Goal: Task Accomplishment & Management: Manage account settings

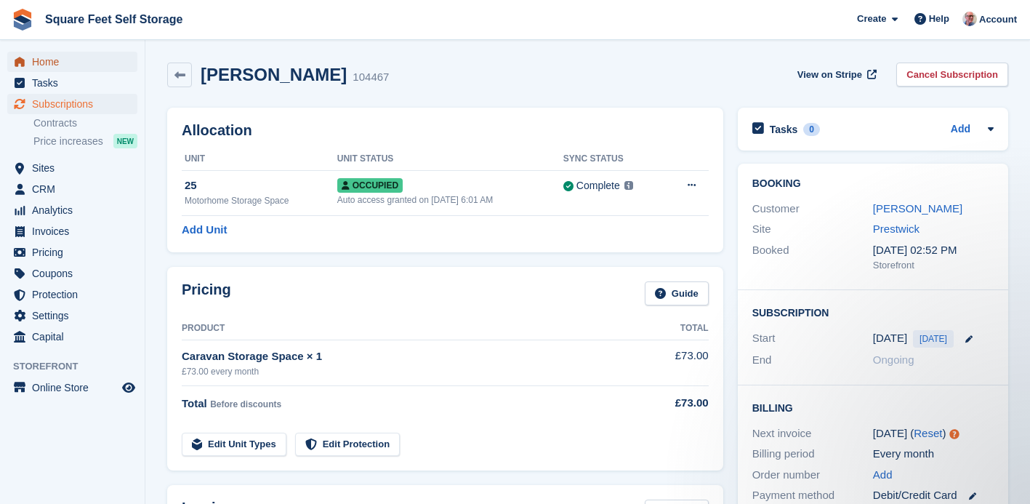
click at [63, 61] on span "Home" at bounding box center [75, 62] width 87 height 20
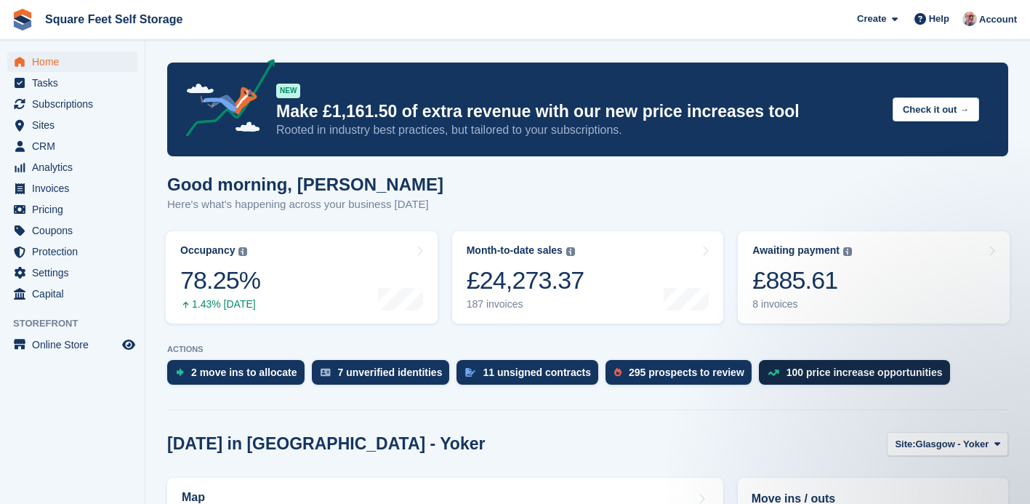
click at [876, 379] on div "100 price increase opportunities" at bounding box center [854, 372] width 191 height 25
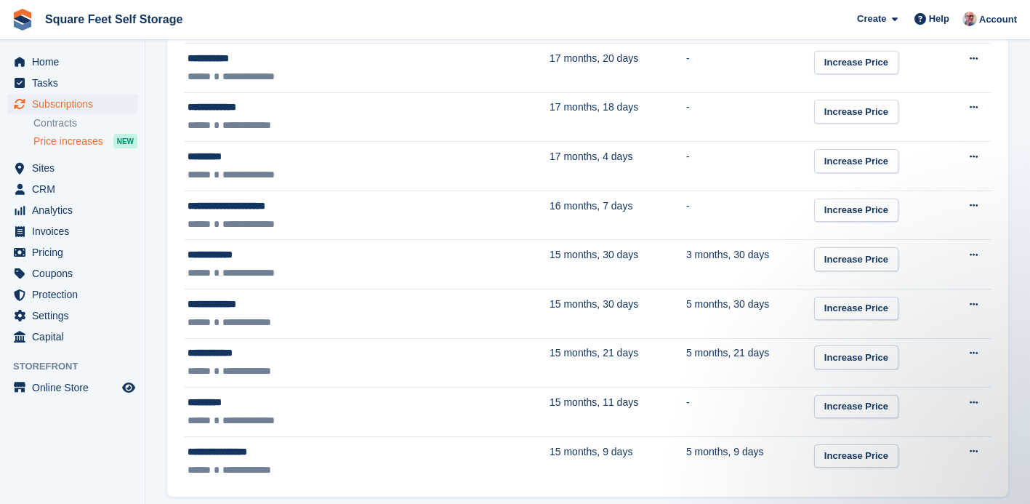
scroll to position [2387, 0]
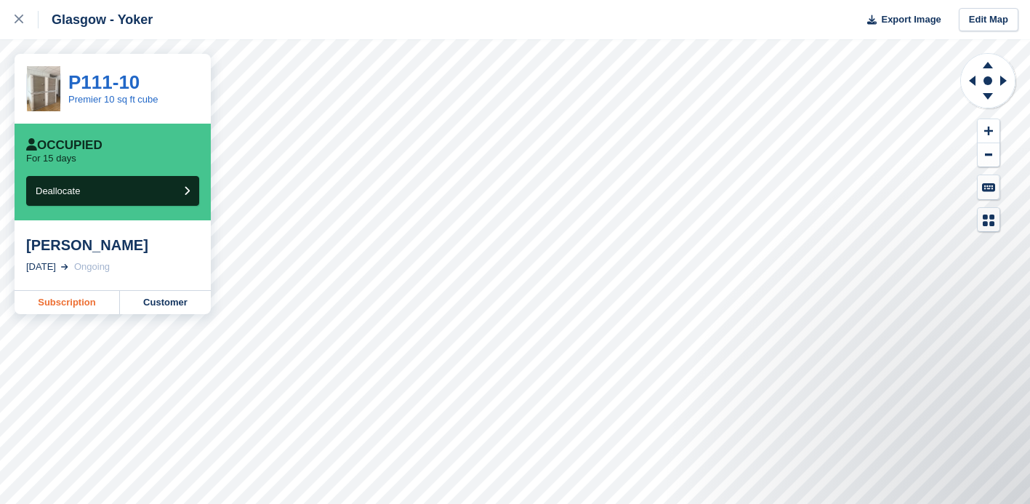
click at [64, 302] on link "Subscription" at bounding box center [67, 302] width 105 height 23
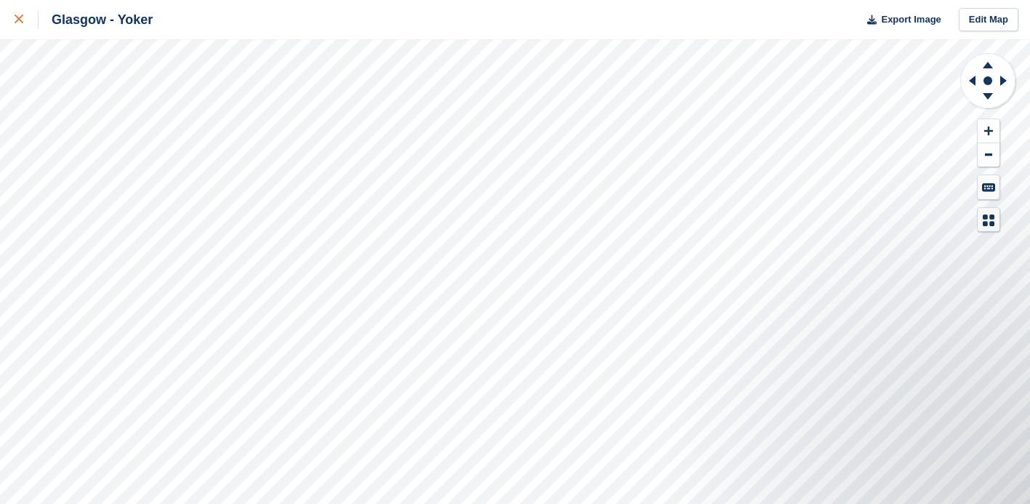
click at [21, 20] on icon at bounding box center [19, 19] width 9 height 9
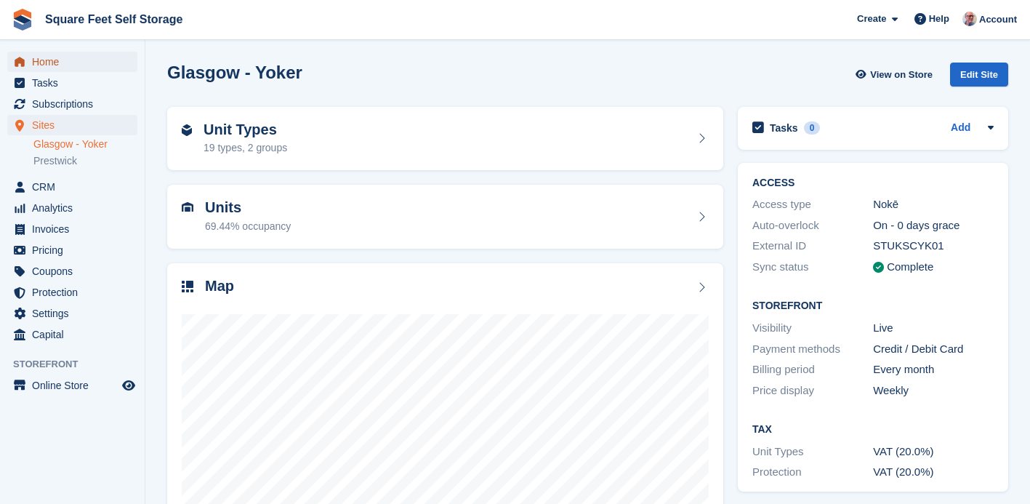
click at [62, 64] on span "Home" at bounding box center [75, 62] width 87 height 20
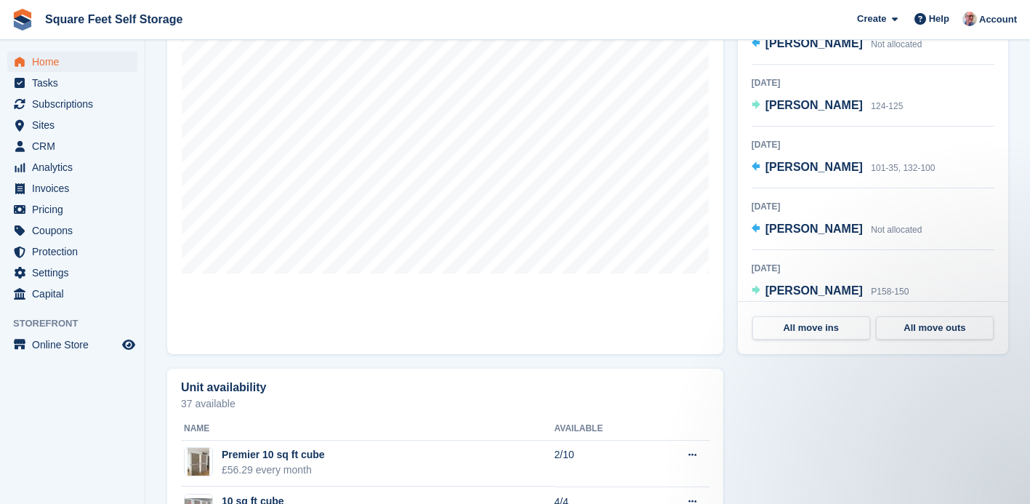
scroll to position [504, 0]
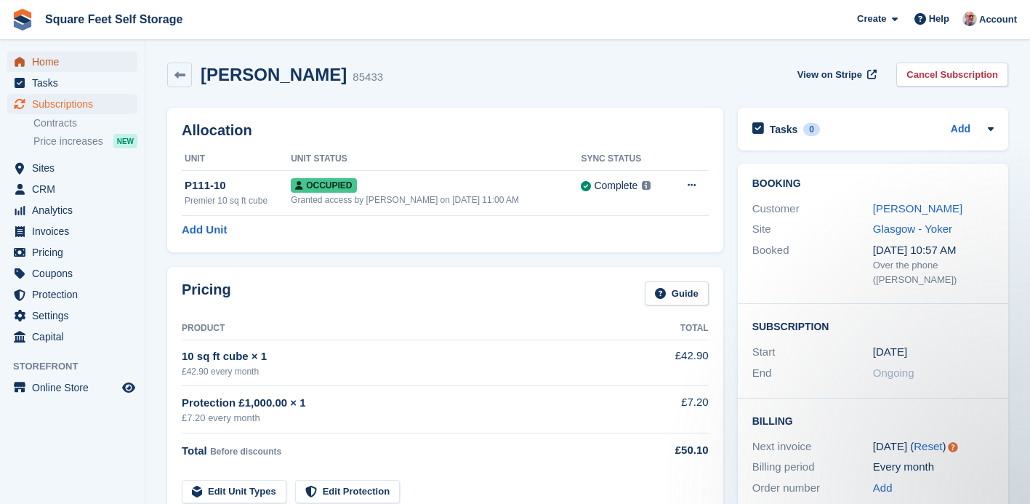
click at [70, 63] on span "Home" at bounding box center [75, 62] width 87 height 20
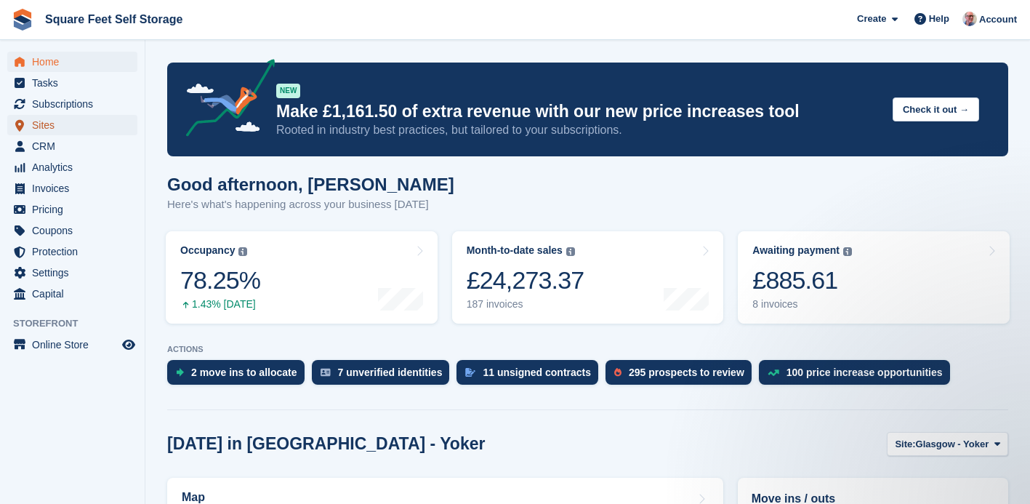
click at [90, 130] on span "Sites" at bounding box center [75, 125] width 87 height 20
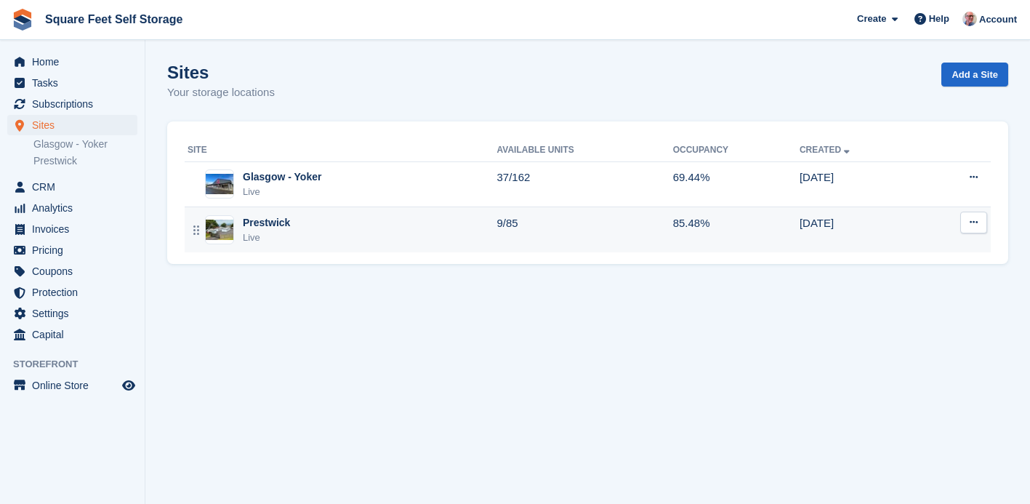
click at [249, 222] on div "Prestwick" at bounding box center [266, 222] width 47 height 15
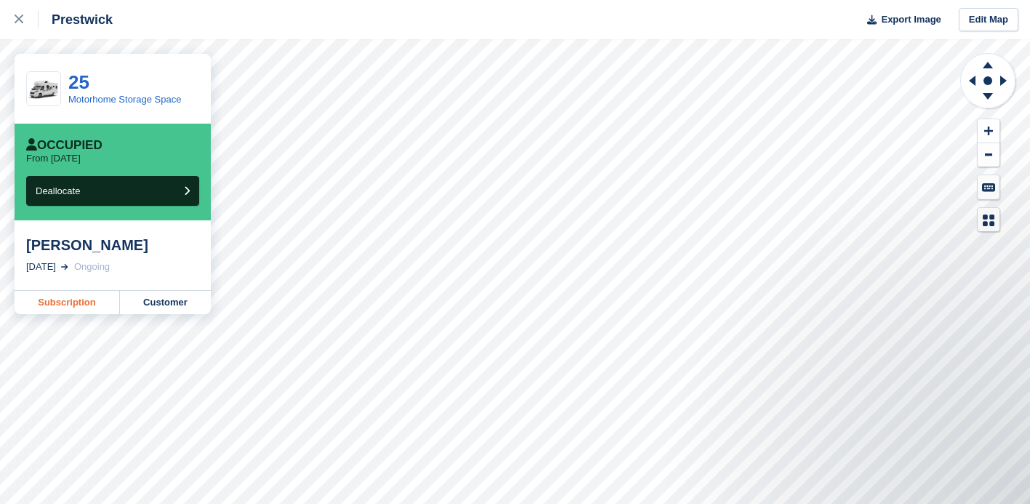
click at [68, 305] on link "Subscription" at bounding box center [67, 302] width 105 height 23
click at [145, 191] on button "Deallocate" at bounding box center [112, 191] width 173 height 30
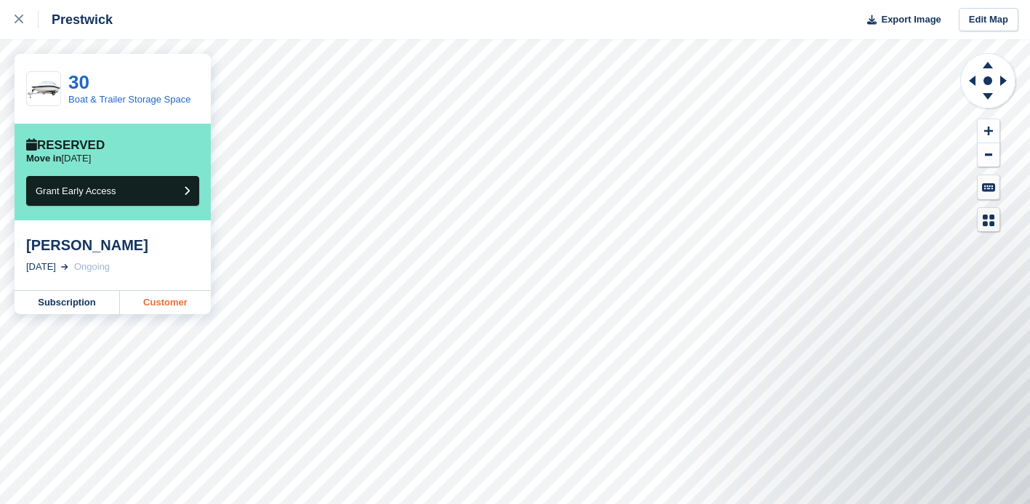
click at [145, 300] on link "Customer" at bounding box center [165, 302] width 91 height 23
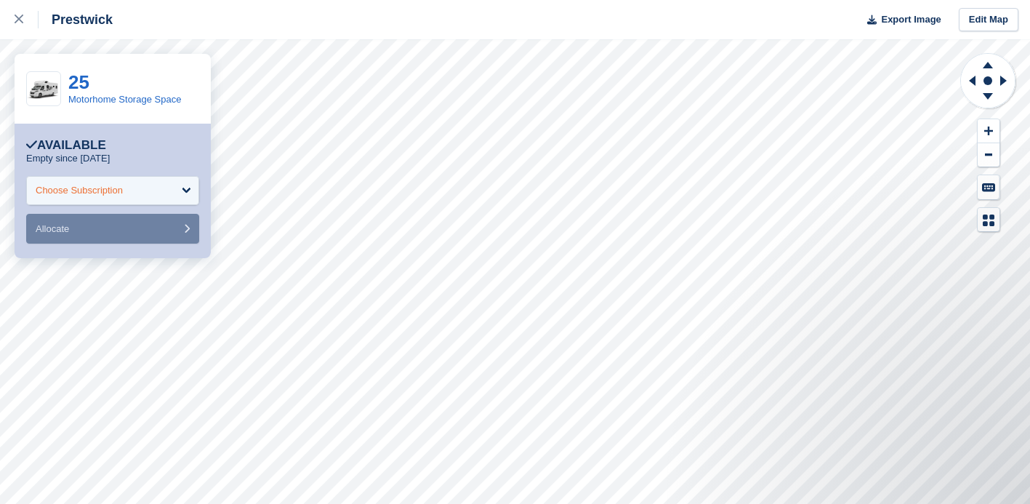
click at [129, 193] on div "Choose Subscription" at bounding box center [112, 190] width 173 height 29
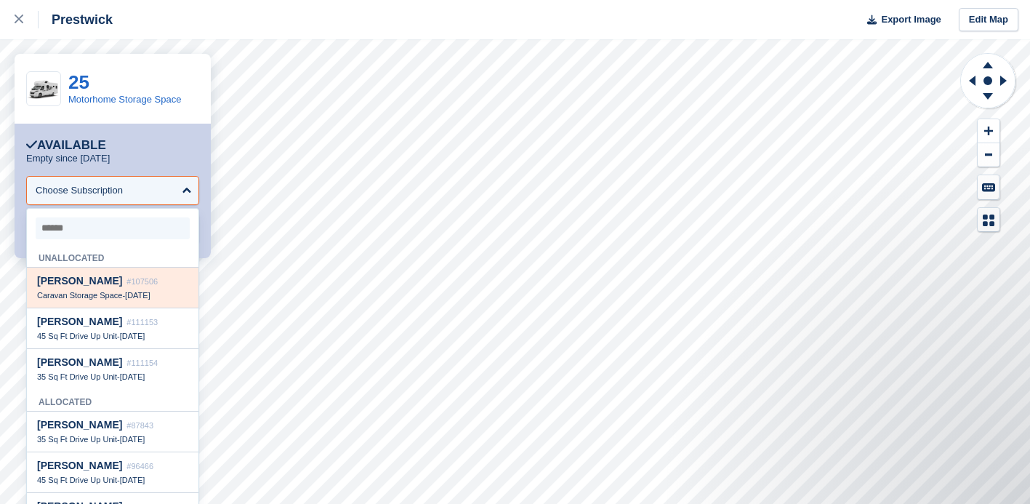
click at [126, 285] on span "#107506" at bounding box center [141, 281] width 31 height 9
select select "******"
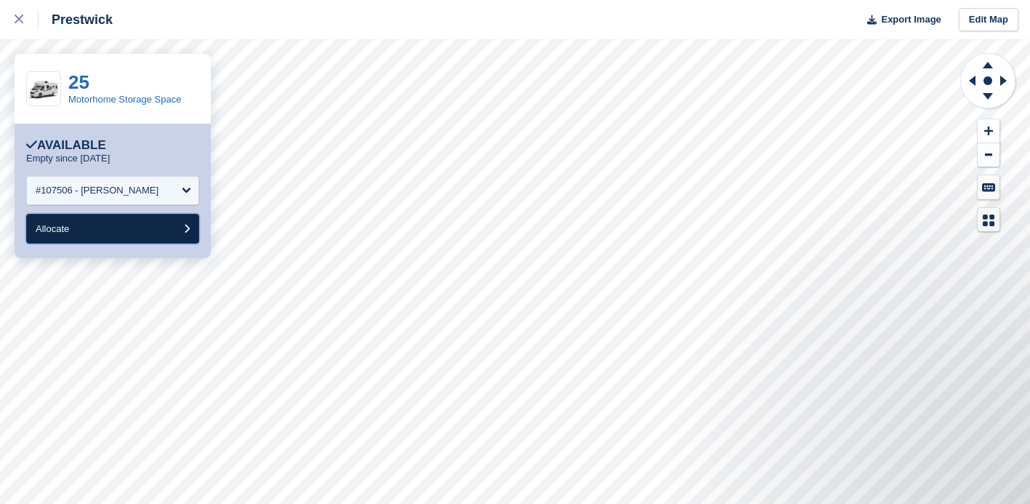
click at [161, 228] on button "Allocate" at bounding box center [112, 229] width 173 height 30
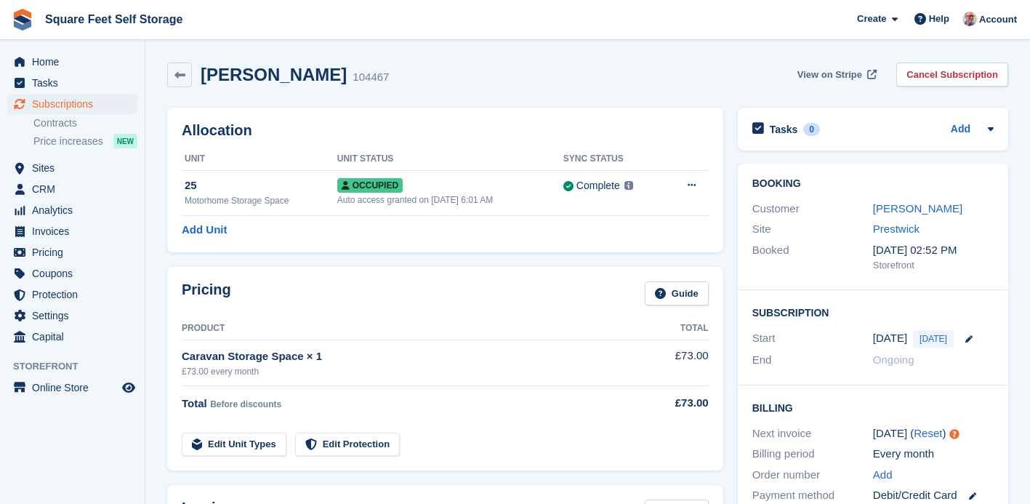
click at [819, 73] on span "View on Stripe" at bounding box center [829, 75] width 65 height 15
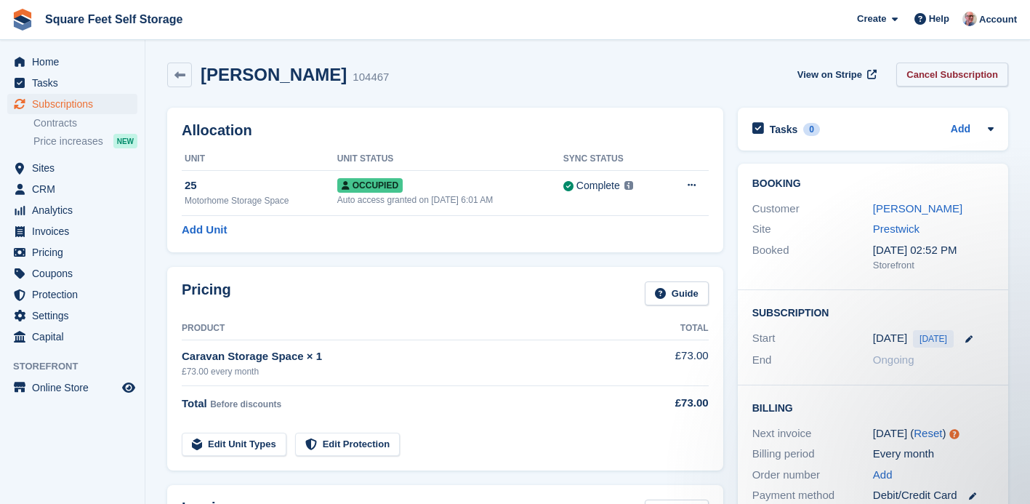
click at [922, 77] on link "Cancel Subscription" at bounding box center [952, 75] width 112 height 24
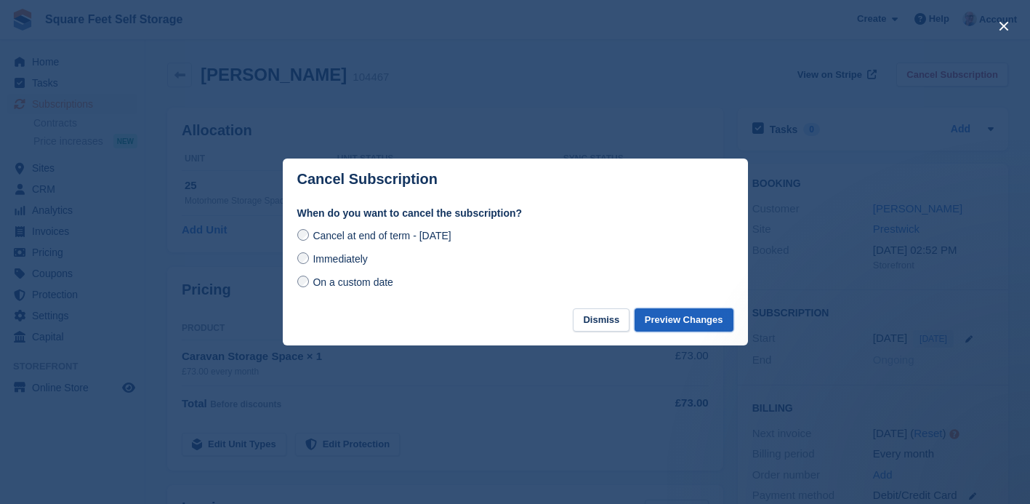
click at [671, 323] on button "Preview Changes" at bounding box center [684, 320] width 99 height 24
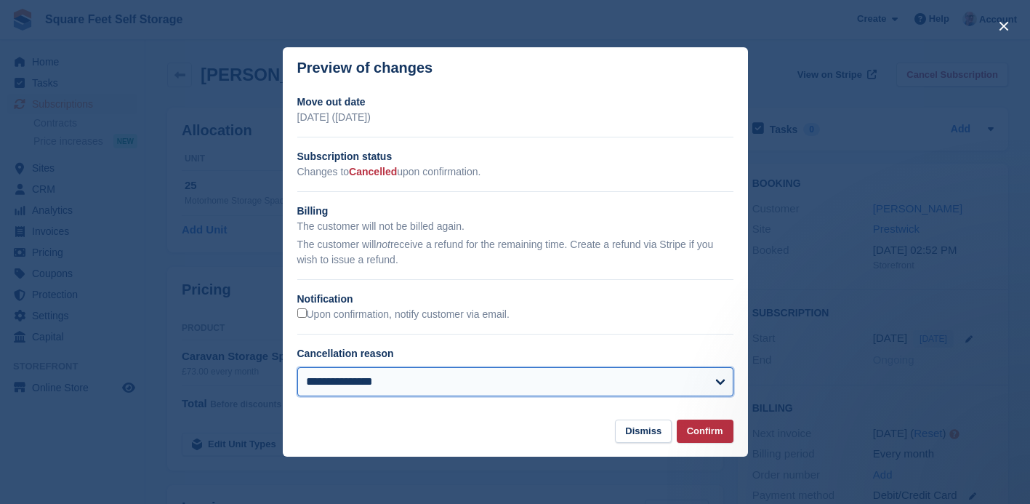
click at [720, 382] on select "**********" at bounding box center [515, 381] width 436 height 29
select select "*****"
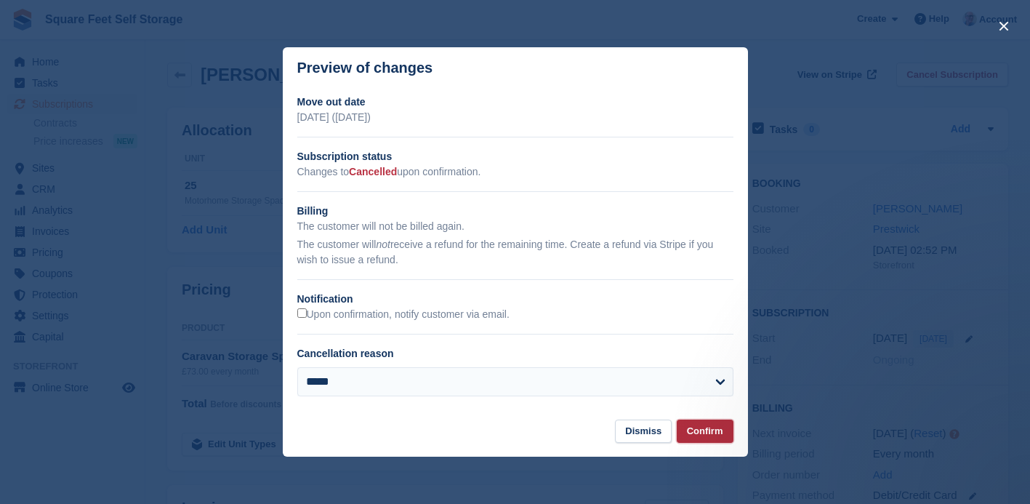
click at [708, 435] on button "Confirm" at bounding box center [705, 431] width 57 height 24
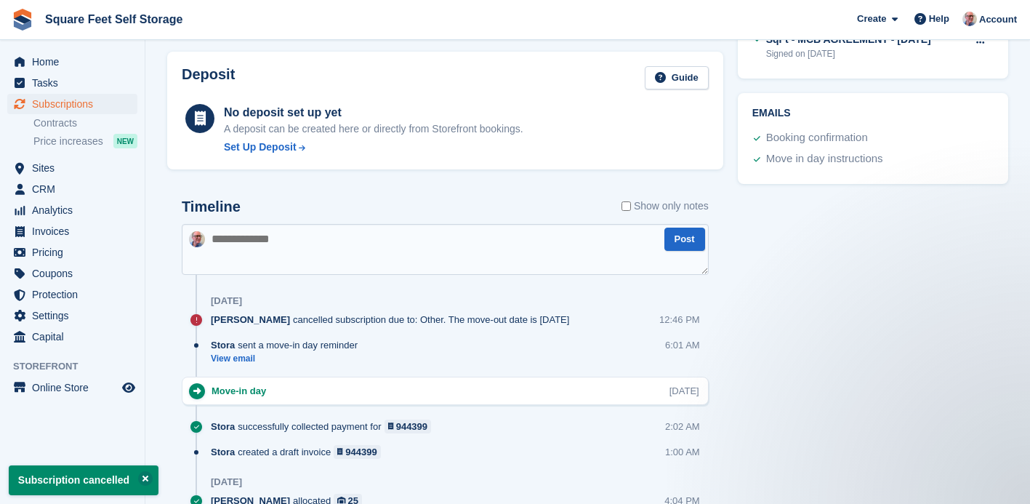
click at [236, 239] on textarea at bounding box center [445, 249] width 527 height 51
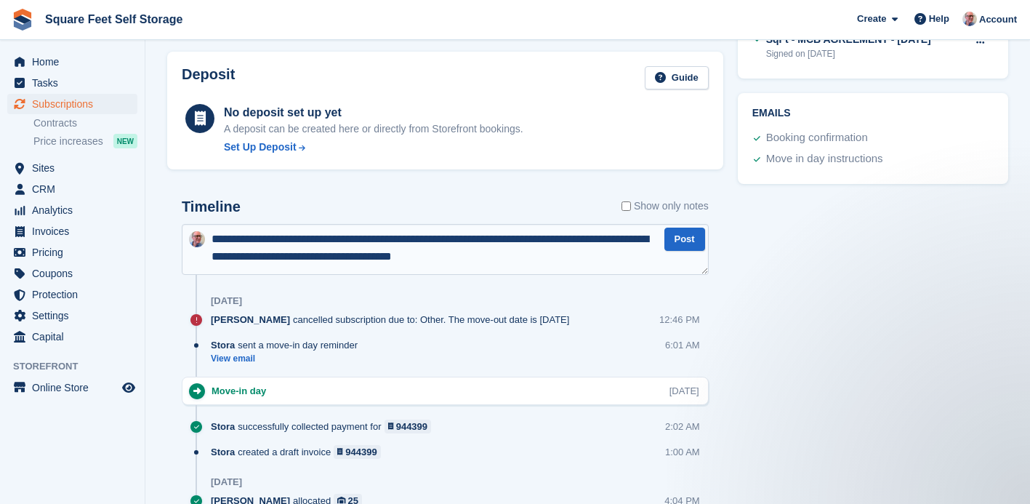
click at [495, 241] on textarea "**********" at bounding box center [445, 249] width 527 height 51
click at [545, 260] on textarea "**********" at bounding box center [445, 249] width 527 height 51
type textarea "**********"
click at [683, 241] on button "Post" at bounding box center [684, 240] width 41 height 24
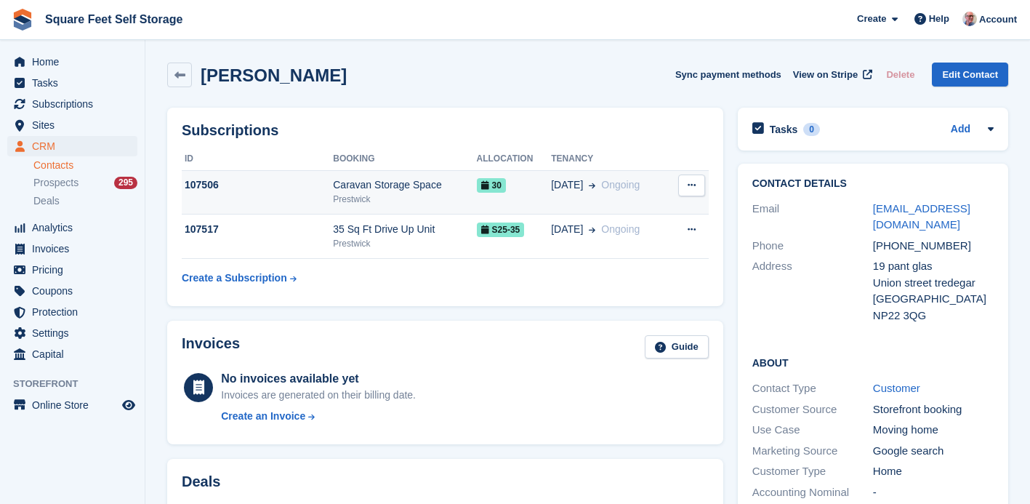
click at [690, 187] on icon at bounding box center [692, 184] width 8 height 9
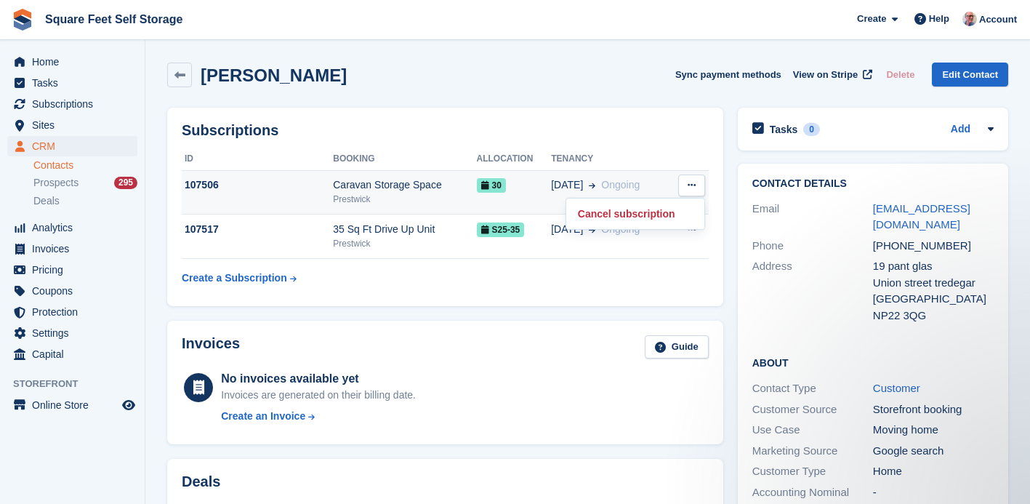
click at [494, 188] on span "30" at bounding box center [491, 185] width 29 height 15
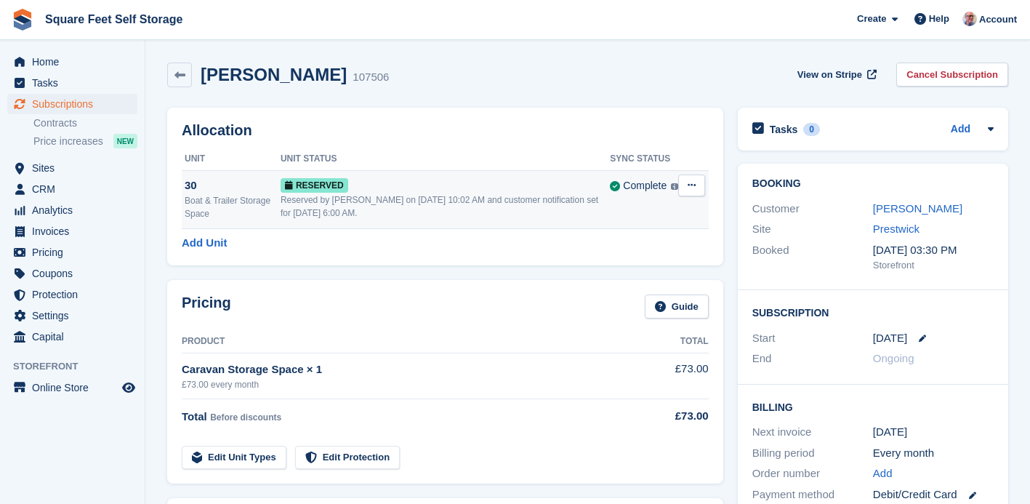
click at [691, 187] on icon at bounding box center [692, 184] width 8 height 9
click at [630, 246] on p "Deallocate" at bounding box center [635, 245] width 126 height 19
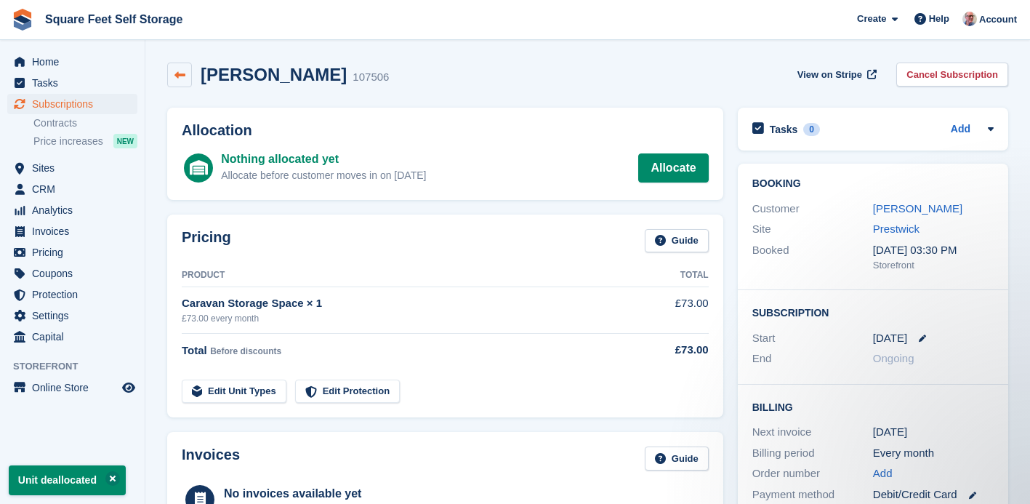
click at [180, 76] on icon at bounding box center [179, 75] width 11 height 11
